Goal: Complete application form: Complete application form

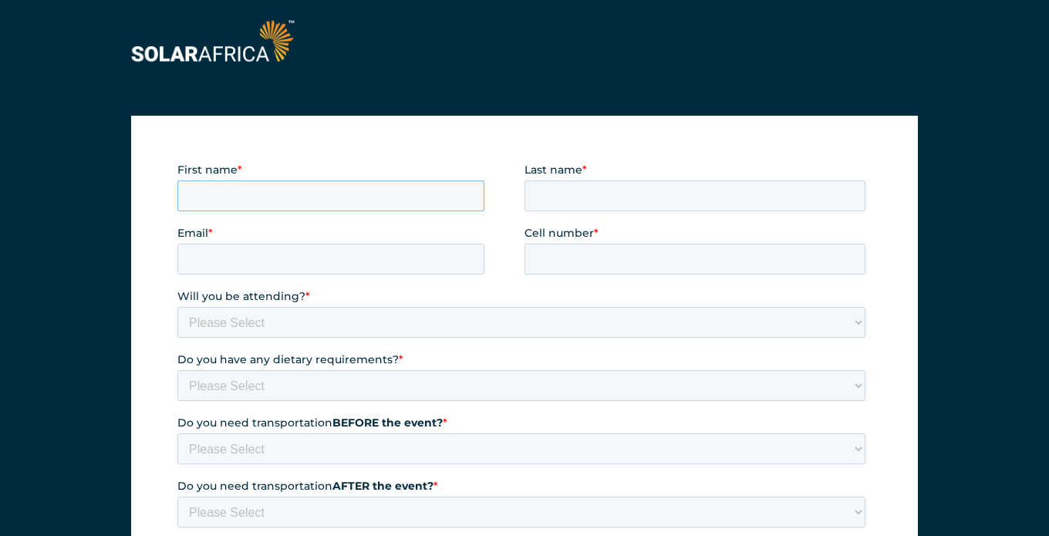
click at [376, 195] on input "First name *" at bounding box center [330, 195] width 307 height 31
type input "Michael"
click at [568, 194] on input "Last name *" at bounding box center [694, 195] width 341 height 31
type input "Zorich"
click at [328, 260] on input "Email *" at bounding box center [330, 259] width 307 height 31
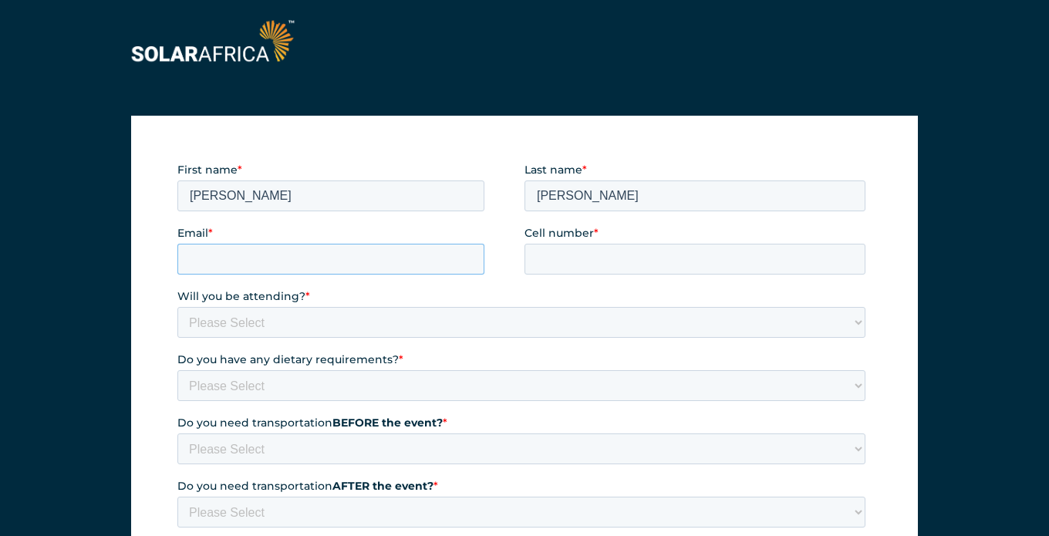
type input "michaelz@solarafrica.com"
click at [561, 258] on input "Cell number *" at bounding box center [694, 259] width 341 height 31
type input "+27762015993"
click at [383, 317] on select "Please Select Yes No" at bounding box center [521, 322] width 688 height 31
select select "Yes"
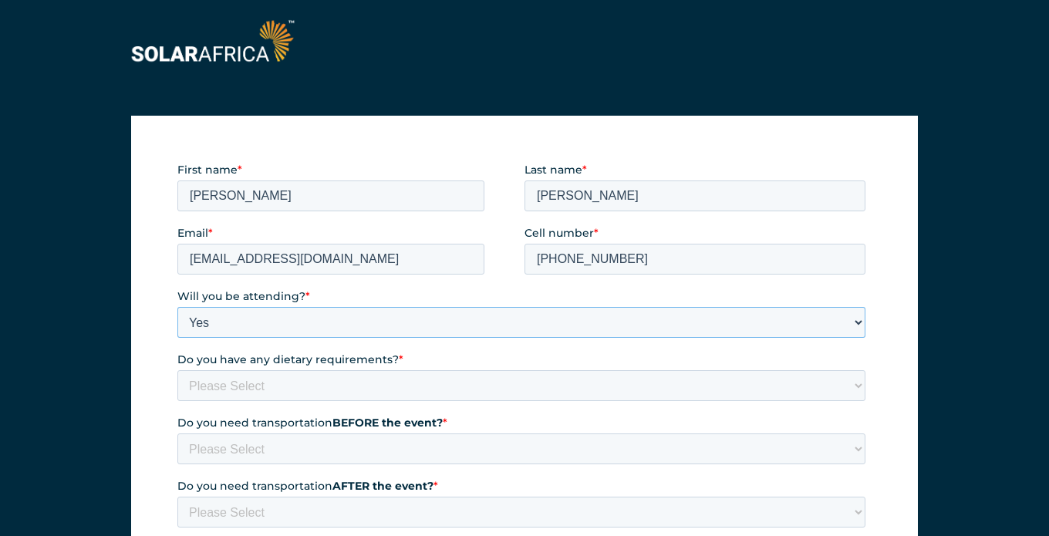
click at [177, 307] on select "Please Select Yes No" at bounding box center [521, 322] width 688 height 31
click at [320, 377] on select "Please Select None Halaal Vegeterian Other" at bounding box center [521, 385] width 688 height 31
select select "None"
click at [177, 370] on select "Please Select None Halaal Vegeterian Other" at bounding box center [521, 385] width 688 height 31
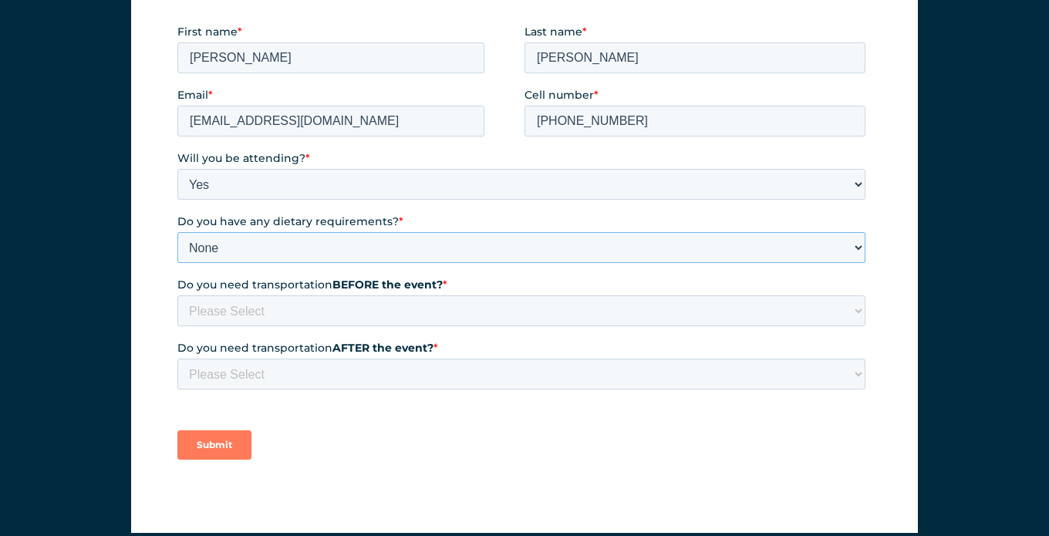
scroll to position [148, 0]
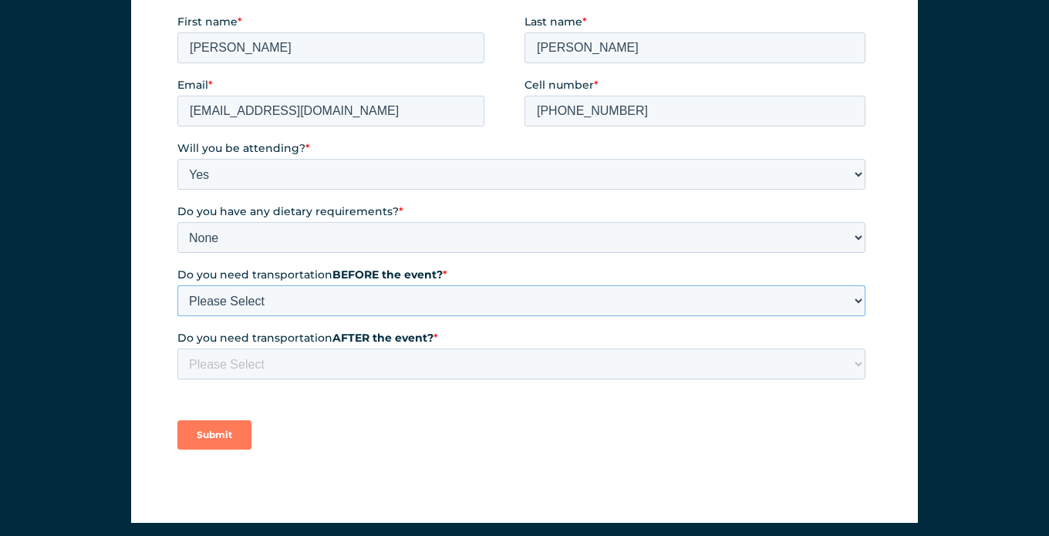
click at [339, 294] on select "Please Select Yes No" at bounding box center [521, 300] width 688 height 31
select select "No"
click at [177, 285] on select "Please Select Yes No" at bounding box center [521, 300] width 688 height 31
click at [285, 367] on select "Please Select Yes No" at bounding box center [521, 364] width 688 height 31
select select "No"
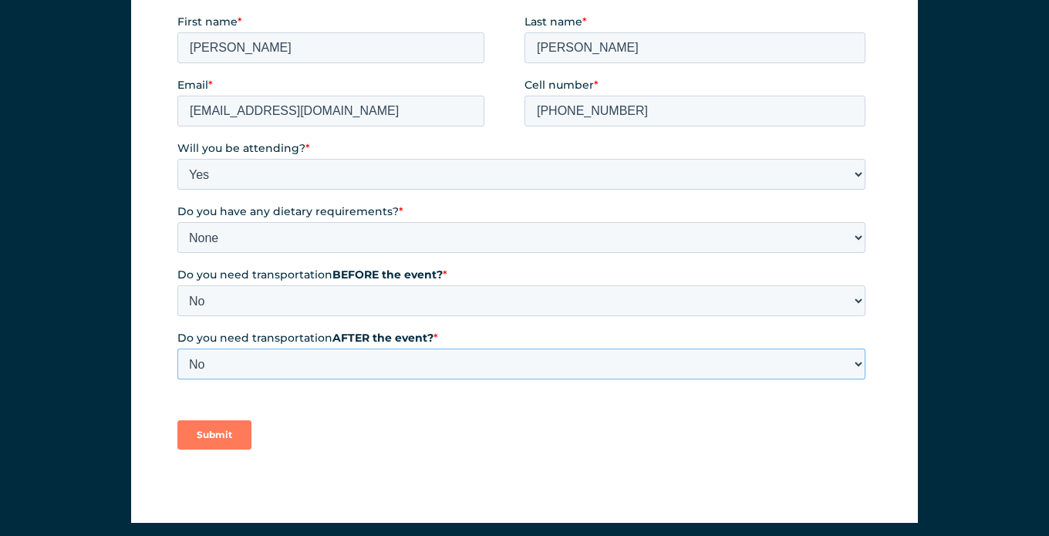
click at [177, 349] on select "Please Select Yes No" at bounding box center [521, 364] width 688 height 31
click at [221, 435] on input "Submit" at bounding box center [214, 434] width 74 height 29
click at [220, 436] on input "Submit" at bounding box center [214, 434] width 74 height 29
